Goal: Task Accomplishment & Management: Manage account settings

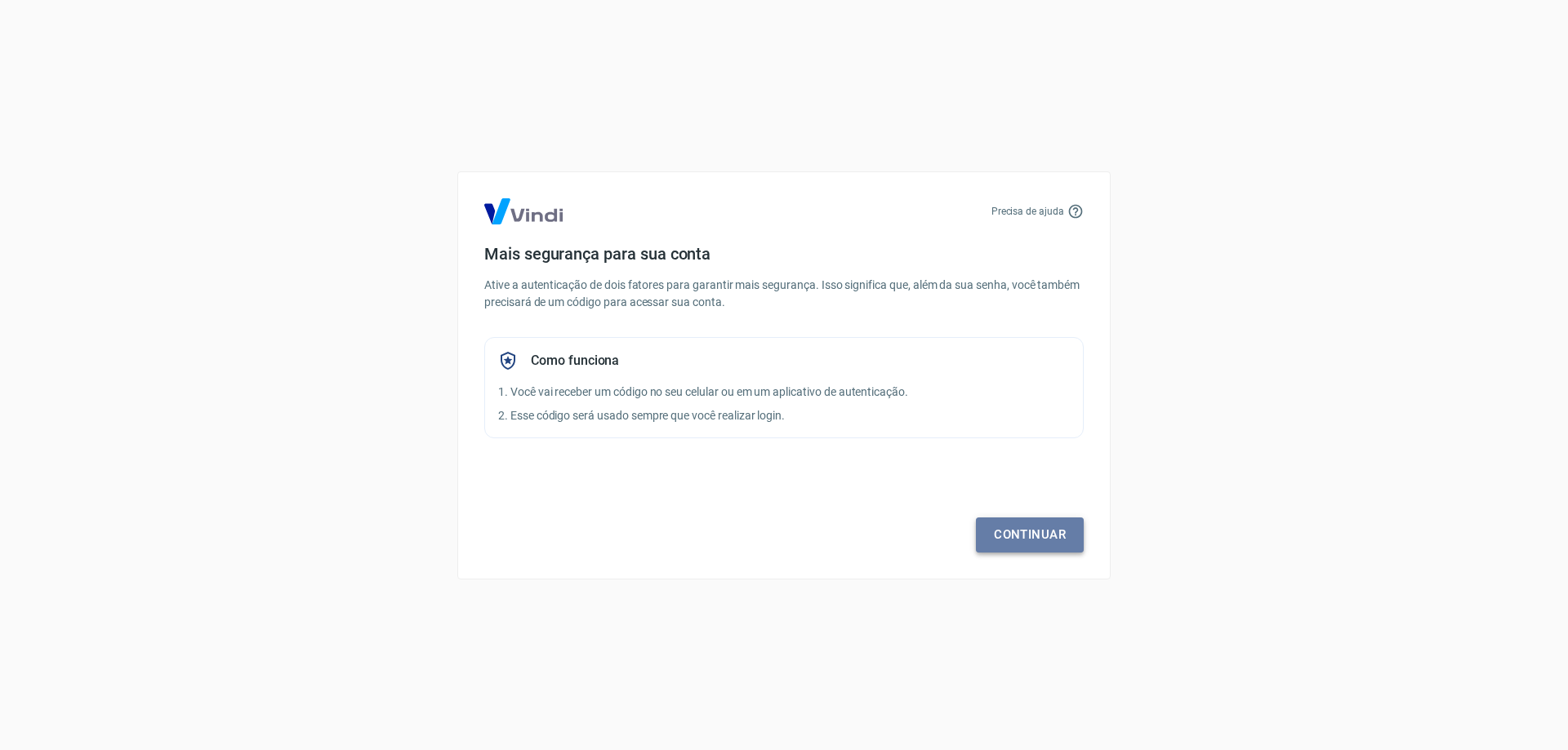
click at [1018, 543] on link "Continuar" at bounding box center [1030, 535] width 108 height 34
